Goal: Transaction & Acquisition: Purchase product/service

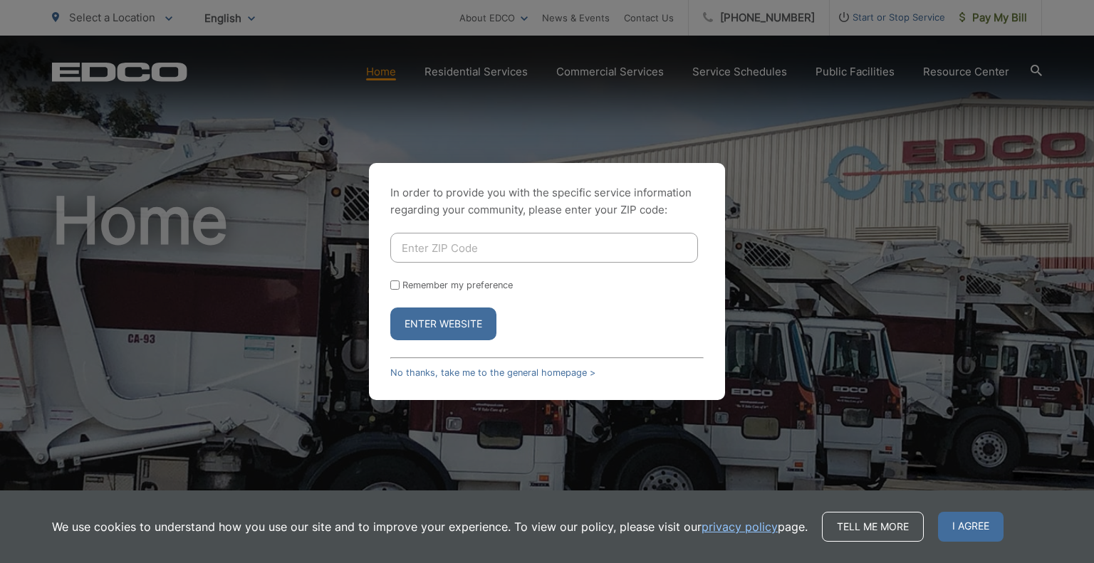
click at [579, 253] on input "Enter ZIP Code" at bounding box center [544, 248] width 308 height 30
type input "9"
click at [467, 253] on input "Enter ZIP Code" at bounding box center [544, 248] width 308 height 30
type input "92003"
click at [453, 327] on button "Enter Website" at bounding box center [443, 324] width 106 height 33
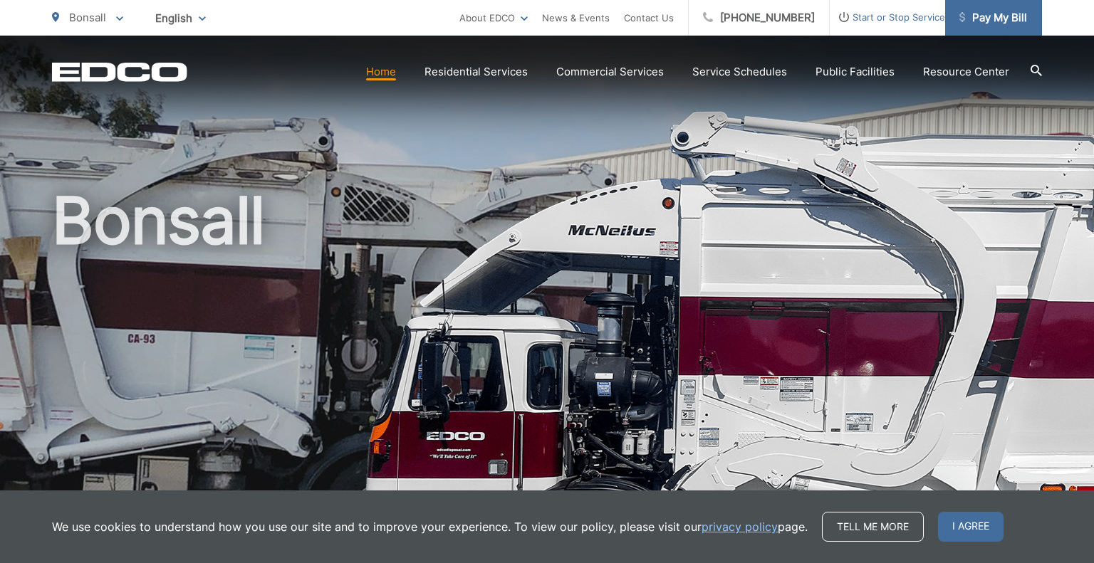
click at [981, 23] on span "Pay My Bill" at bounding box center [993, 17] width 68 height 17
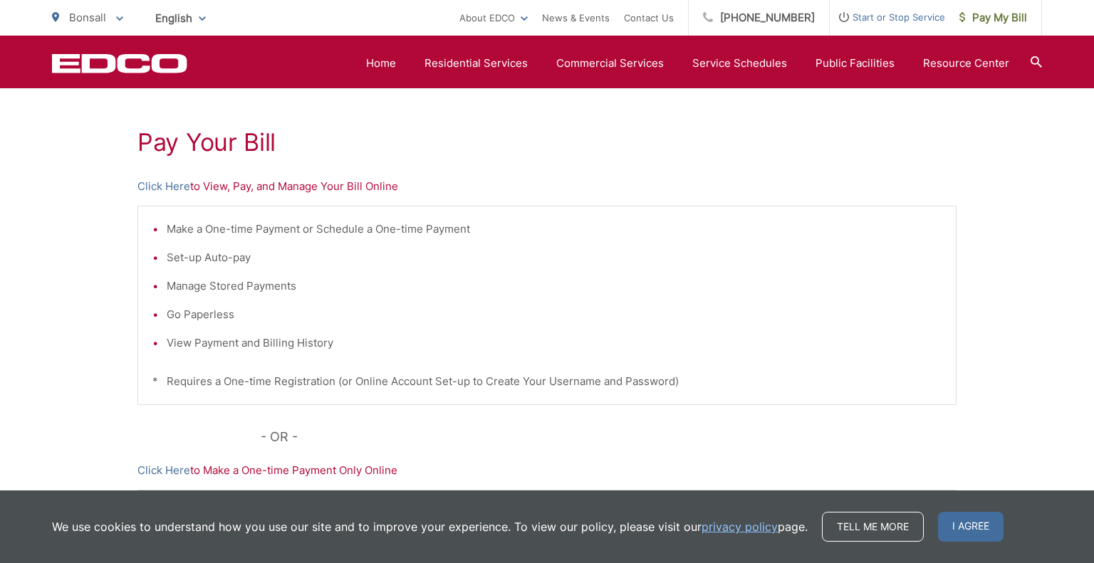
scroll to position [244, 0]
click at [162, 185] on link "Click Here" at bounding box center [163, 184] width 53 height 17
